Goal: Navigation & Orientation: Find specific page/section

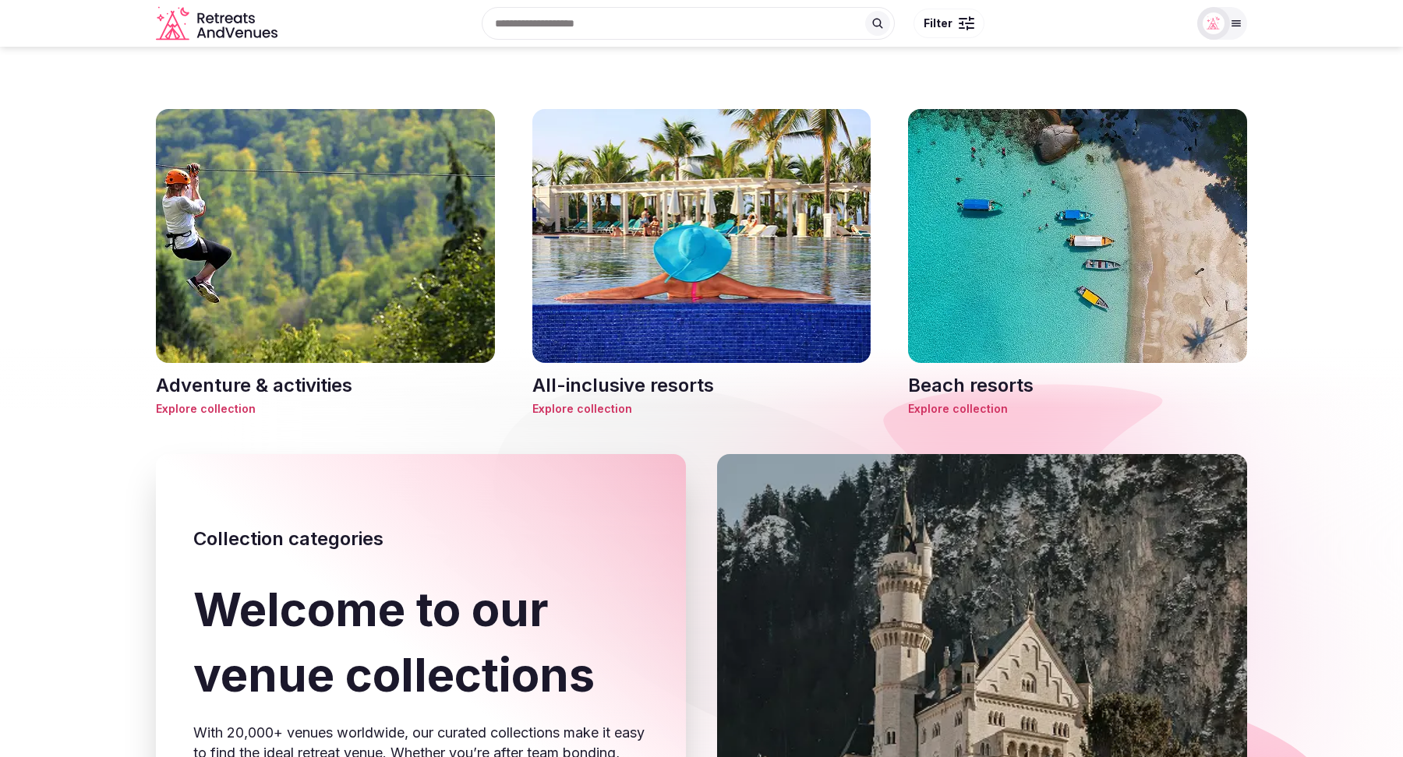
click at [589, 411] on span "Explore collection" at bounding box center [701, 409] width 339 height 16
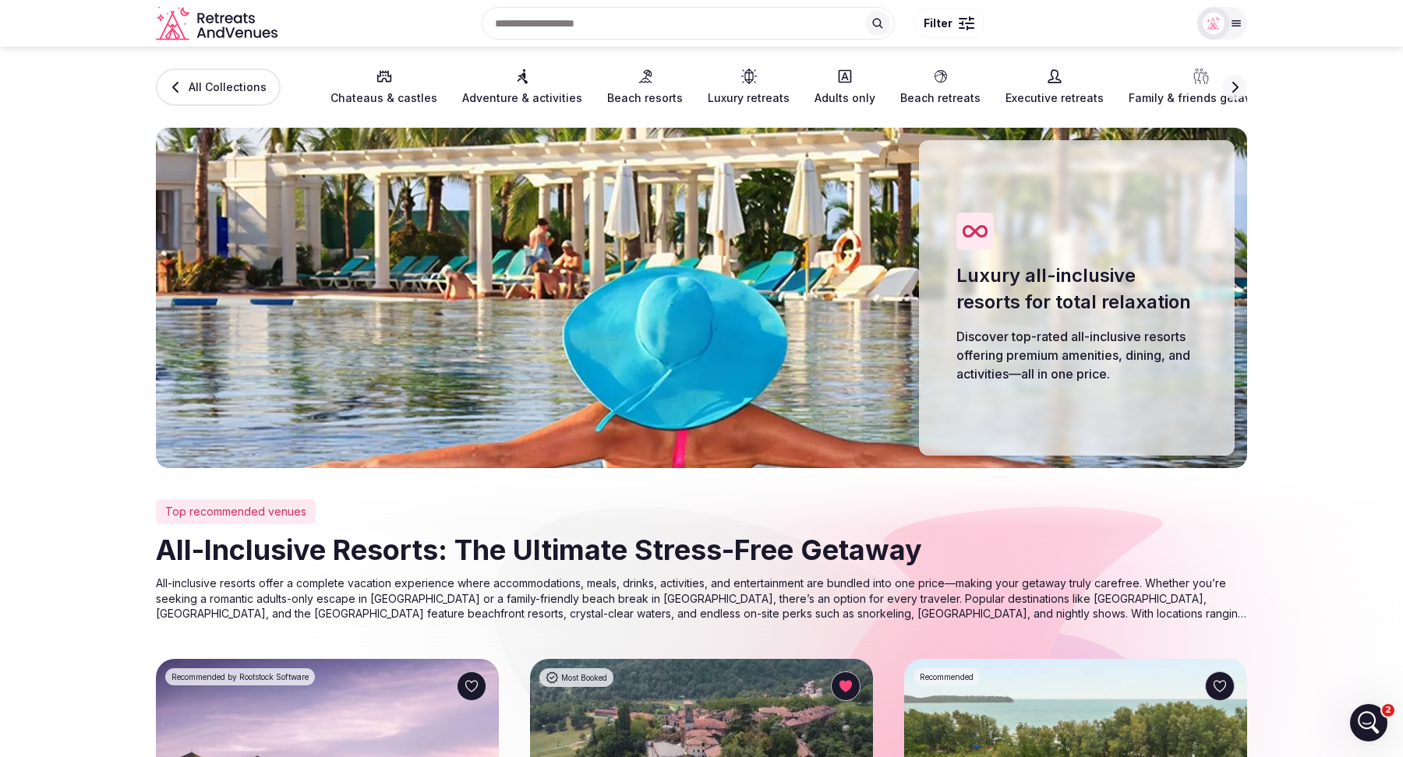
click at [632, 91] on span "Beach resorts" at bounding box center [645, 98] width 76 height 16
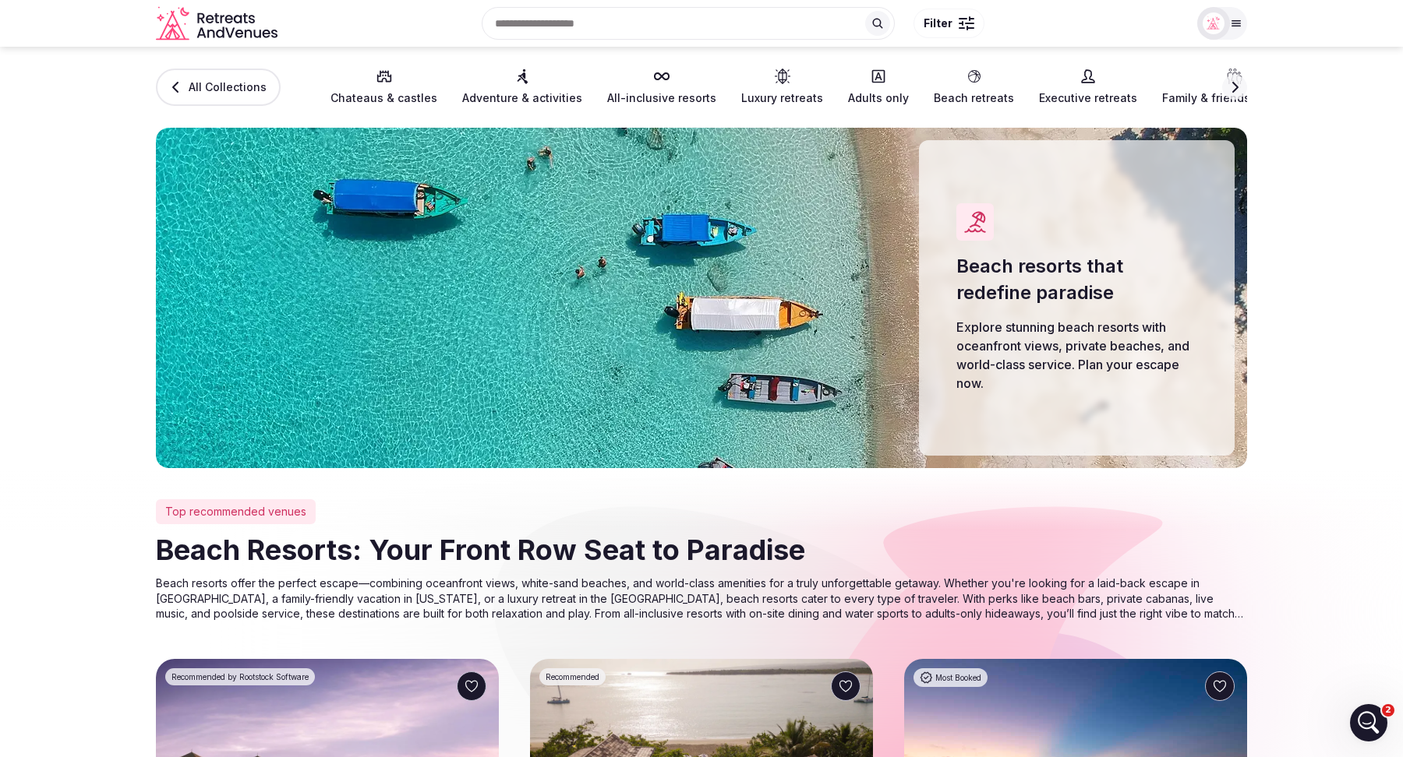
click at [951, 94] on span "Beach retreats" at bounding box center [974, 98] width 80 height 16
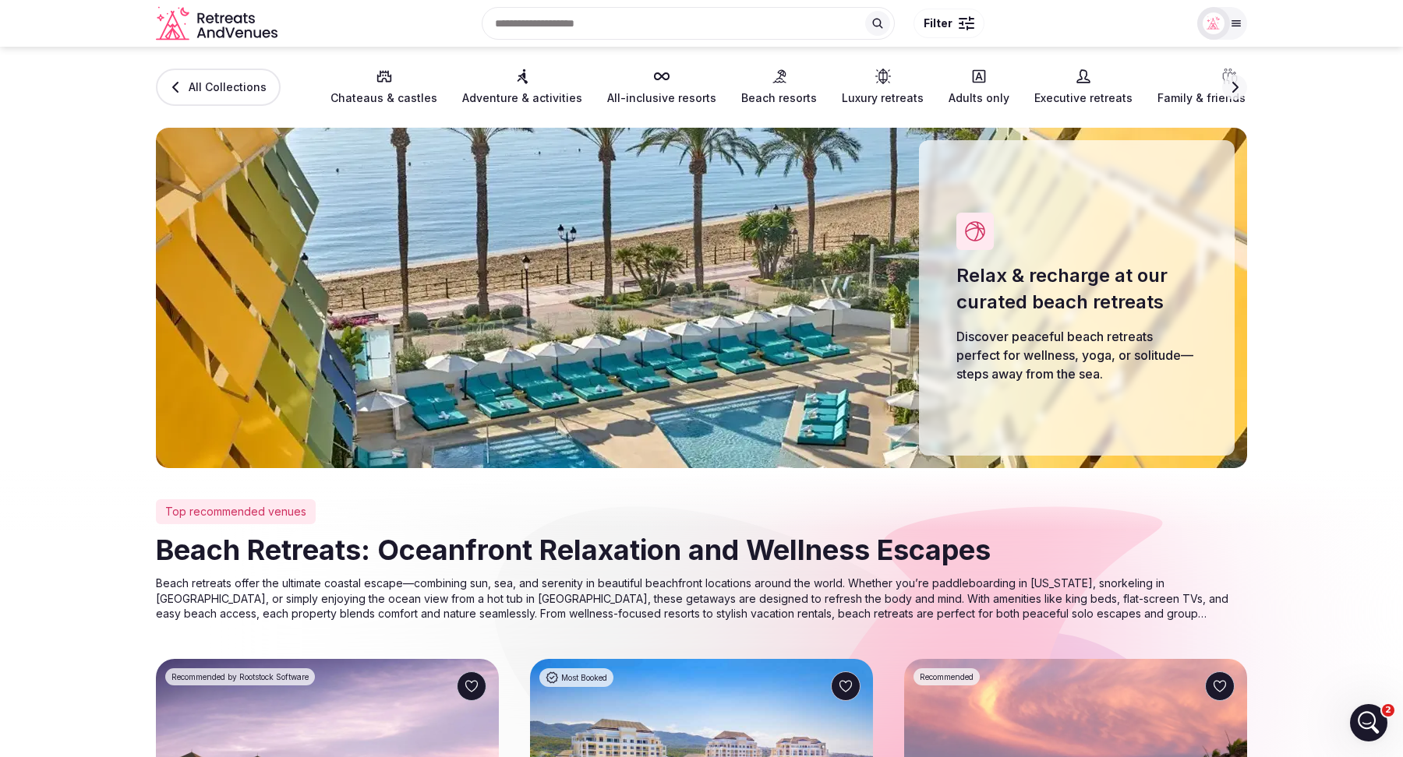
click at [1042, 94] on span "Executive retreats" at bounding box center [1083, 98] width 98 height 16
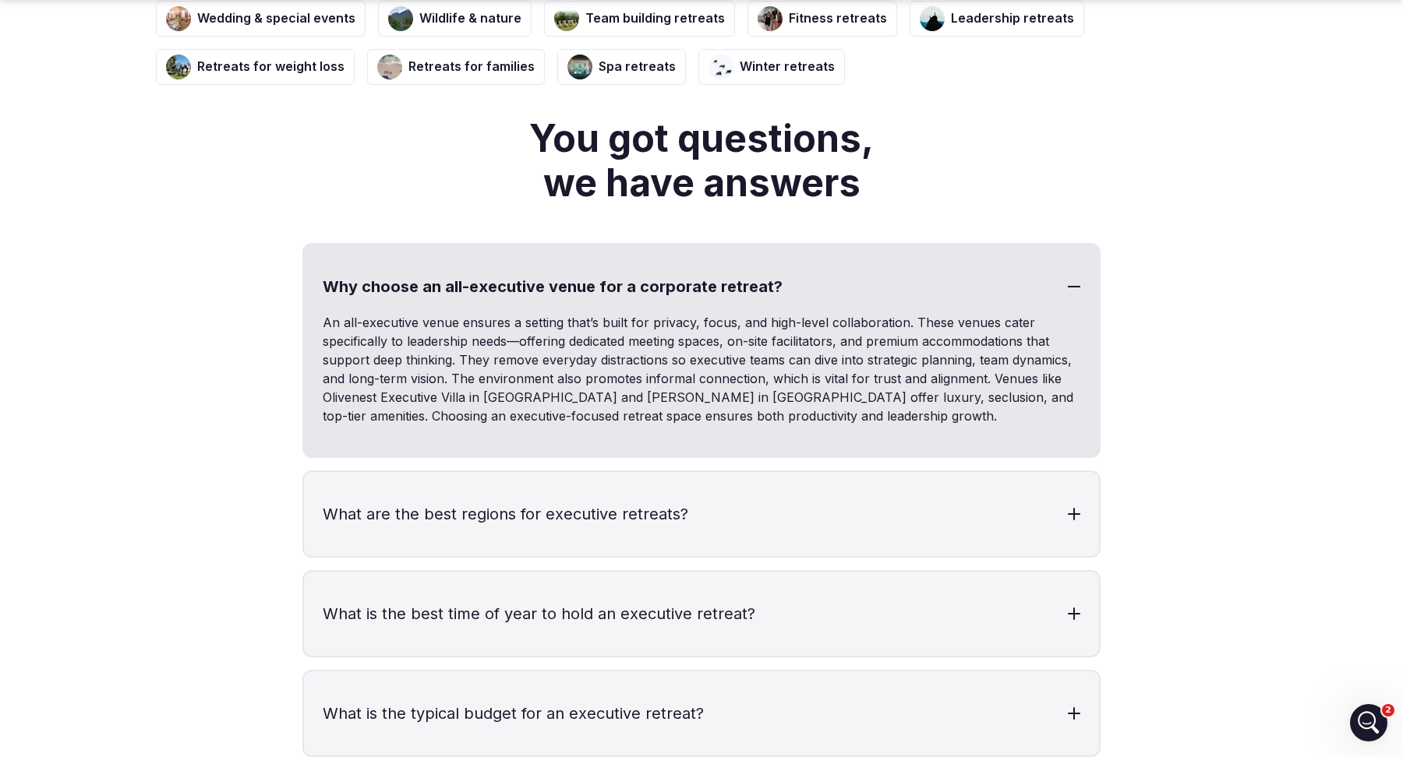
scroll to position [3374, 0]
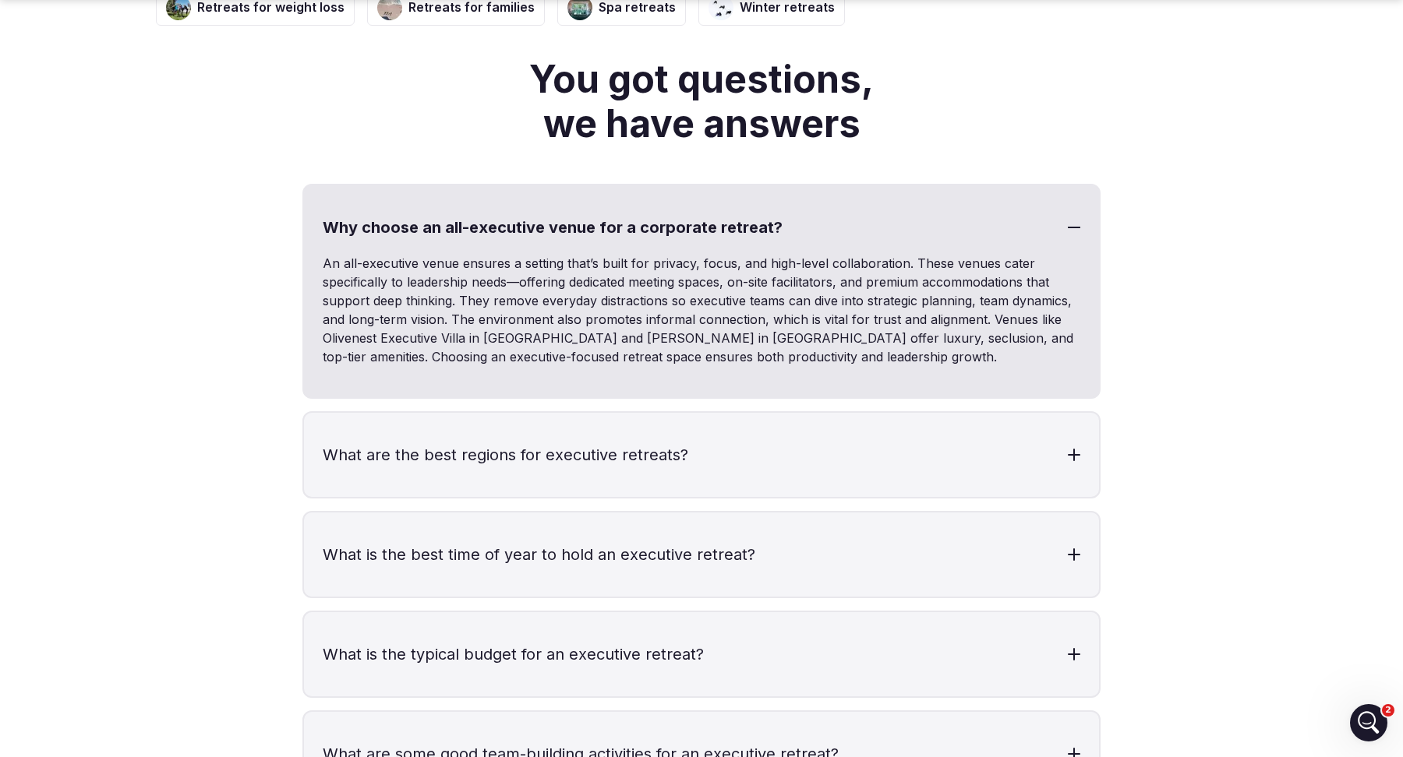
click at [1072, 234] on div at bounding box center [1074, 227] width 12 height 12
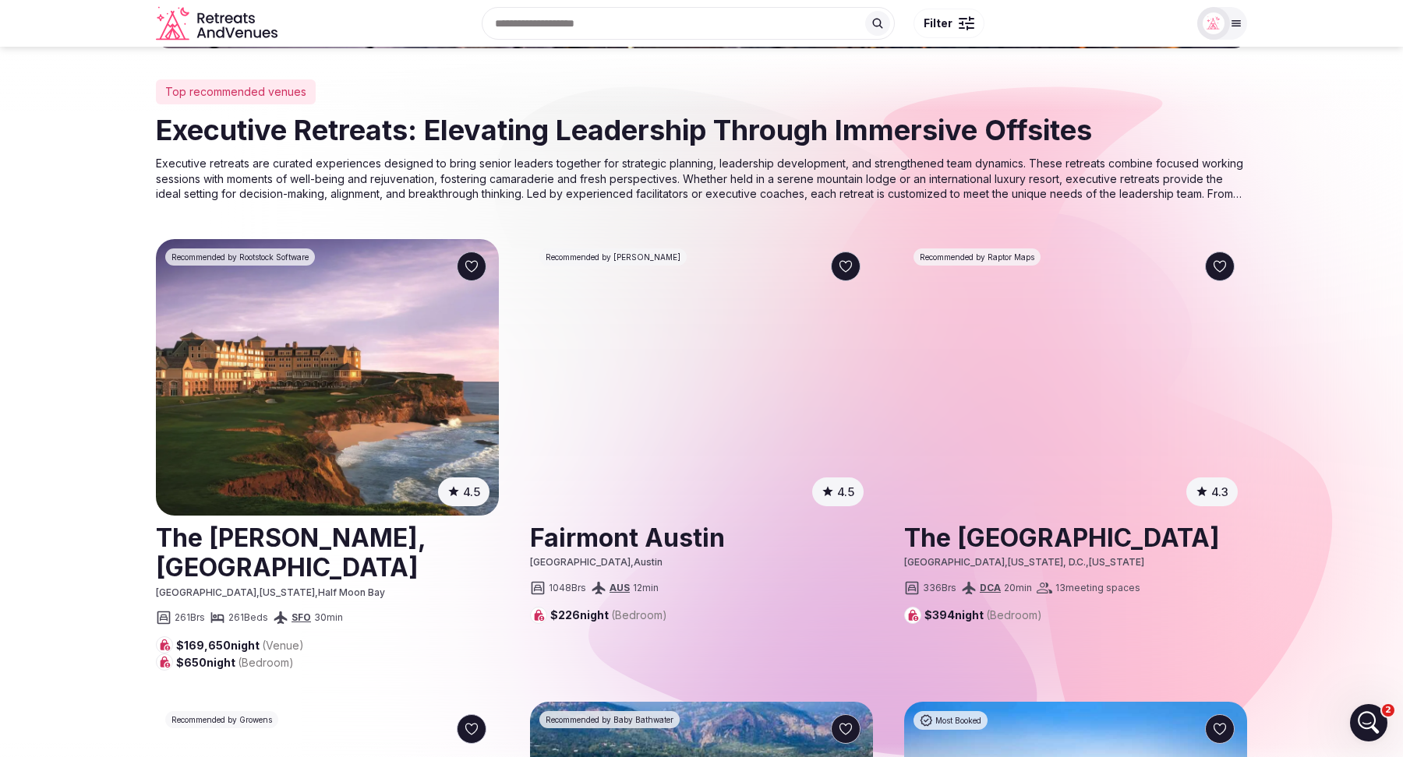
scroll to position [0, 0]
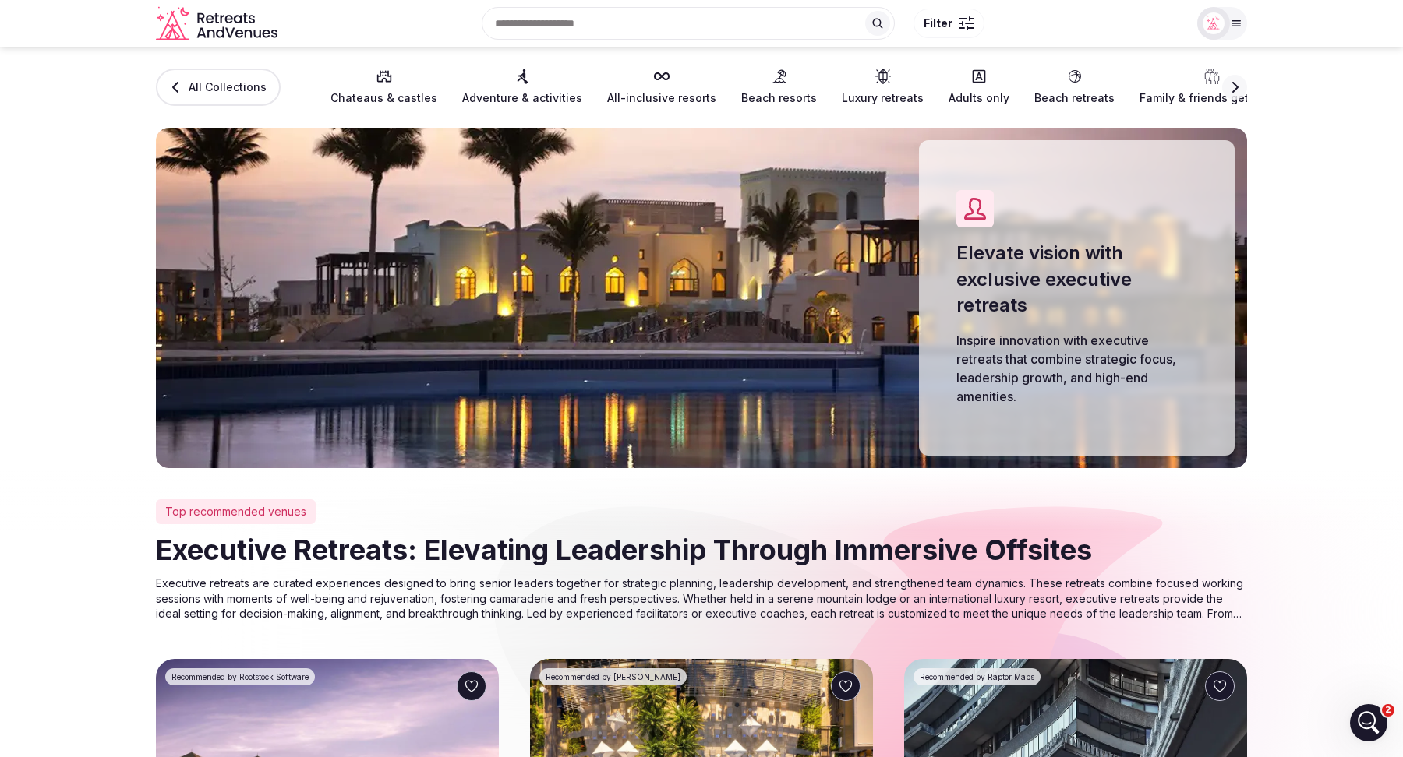
click at [192, 302] on img at bounding box center [701, 298] width 1091 height 341
click at [101, 286] on section "All Collections Chateaus & castles Adventure & activities All-inclusive resorts…" at bounding box center [701, 258] width 1403 height 422
